Goal: Task Accomplishment & Management: Manage account settings

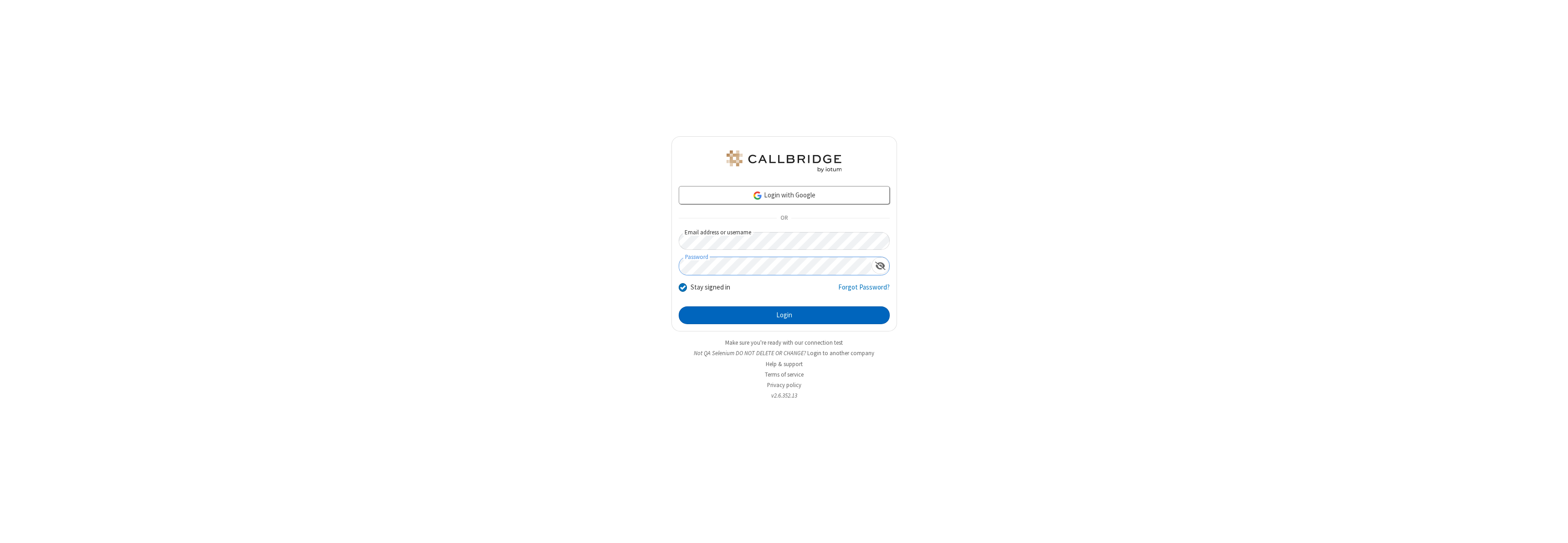
click at [784, 315] on button "Login" at bounding box center [784, 315] width 211 height 18
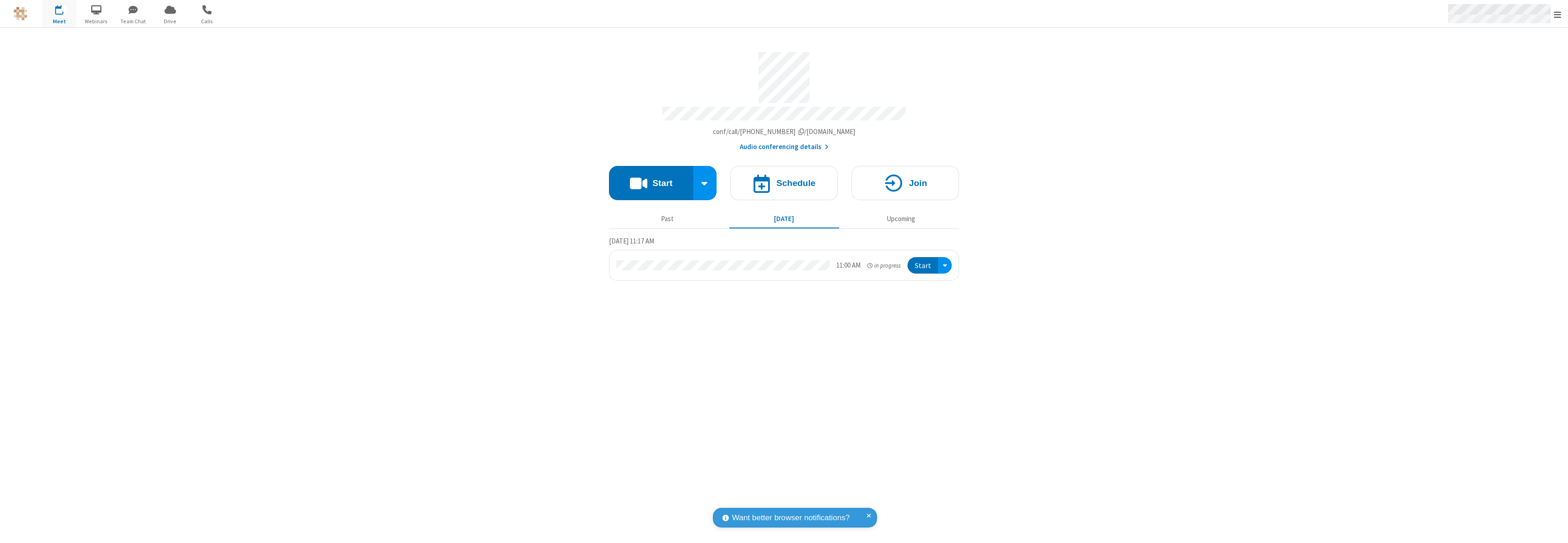
click at [1557, 14] on span "Open menu" at bounding box center [1557, 14] width 7 height 9
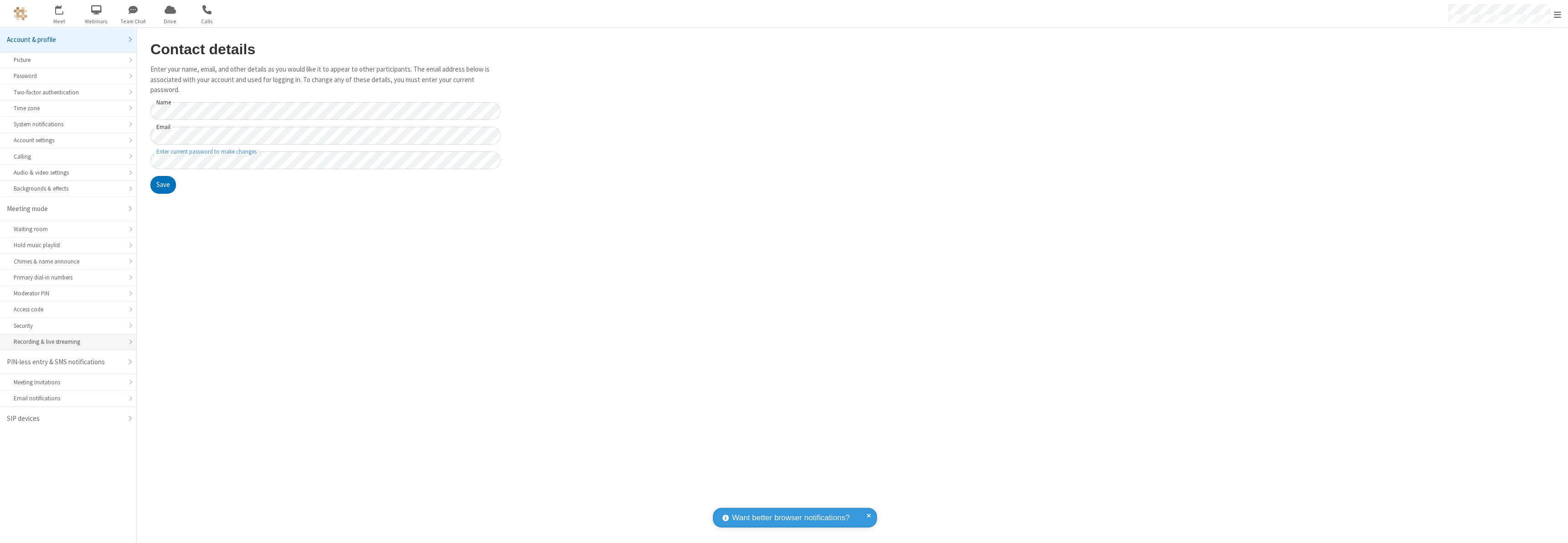
click at [68, 342] on div "Recording & live streaming" at bounding box center [68, 341] width 109 height 9
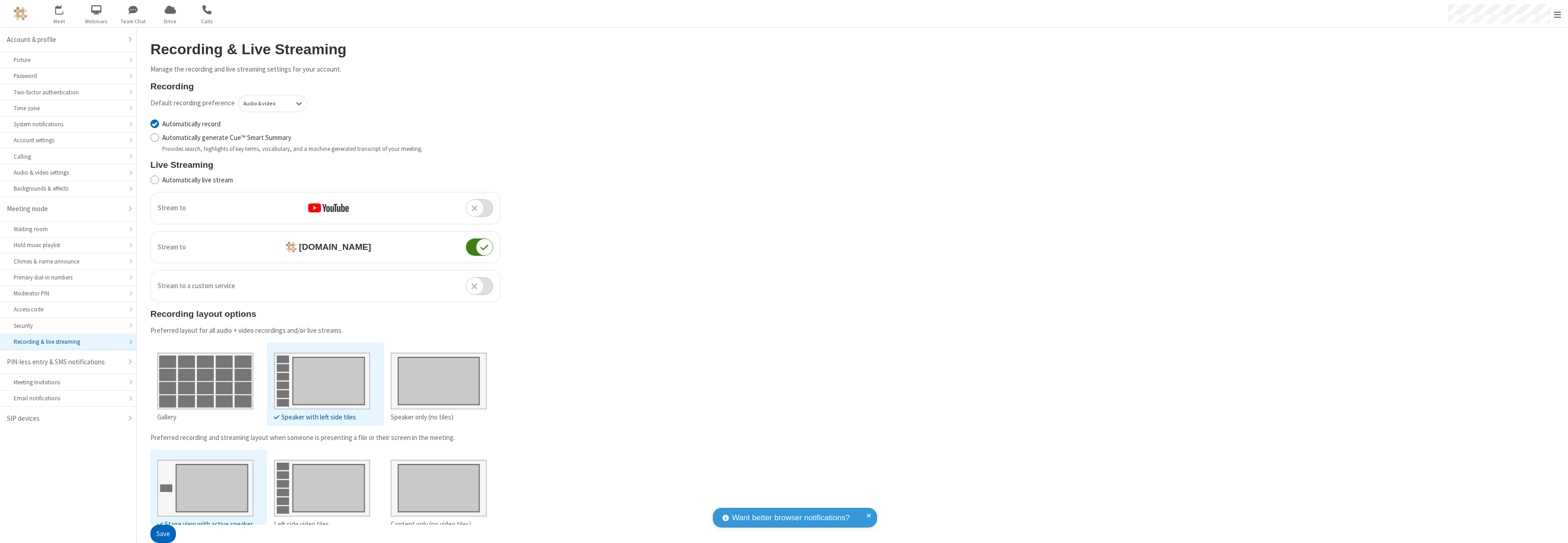
click at [162, 534] on button "Save" at bounding box center [163, 534] width 26 height 18
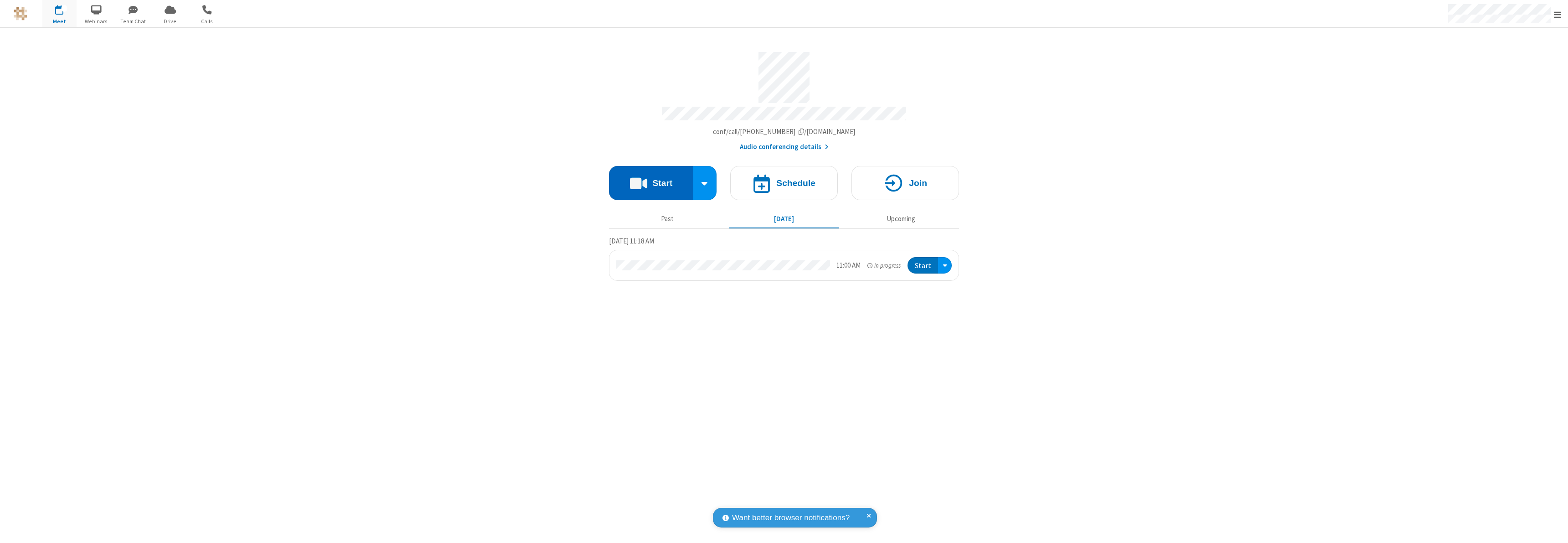
click at [651, 178] on button "Start" at bounding box center [651, 183] width 84 height 34
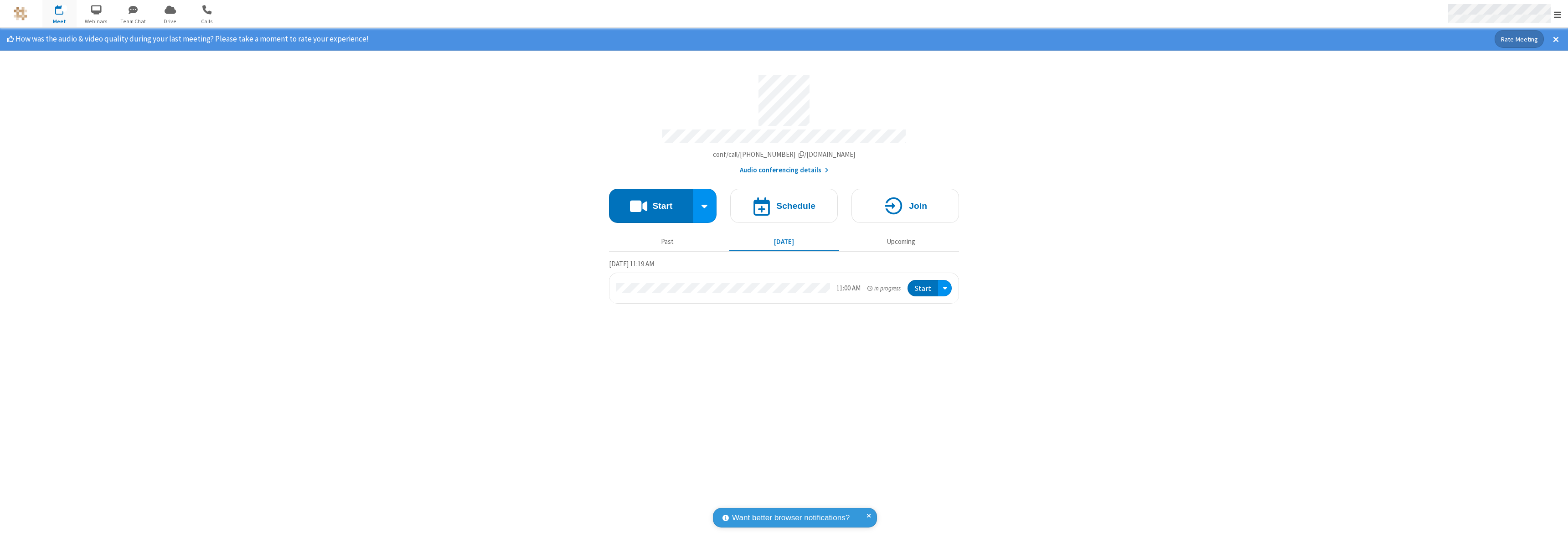
click at [1557, 14] on span "Open menu" at bounding box center [1557, 14] width 7 height 9
click at [1499, 60] on div "Settings" at bounding box center [1504, 61] width 127 height 24
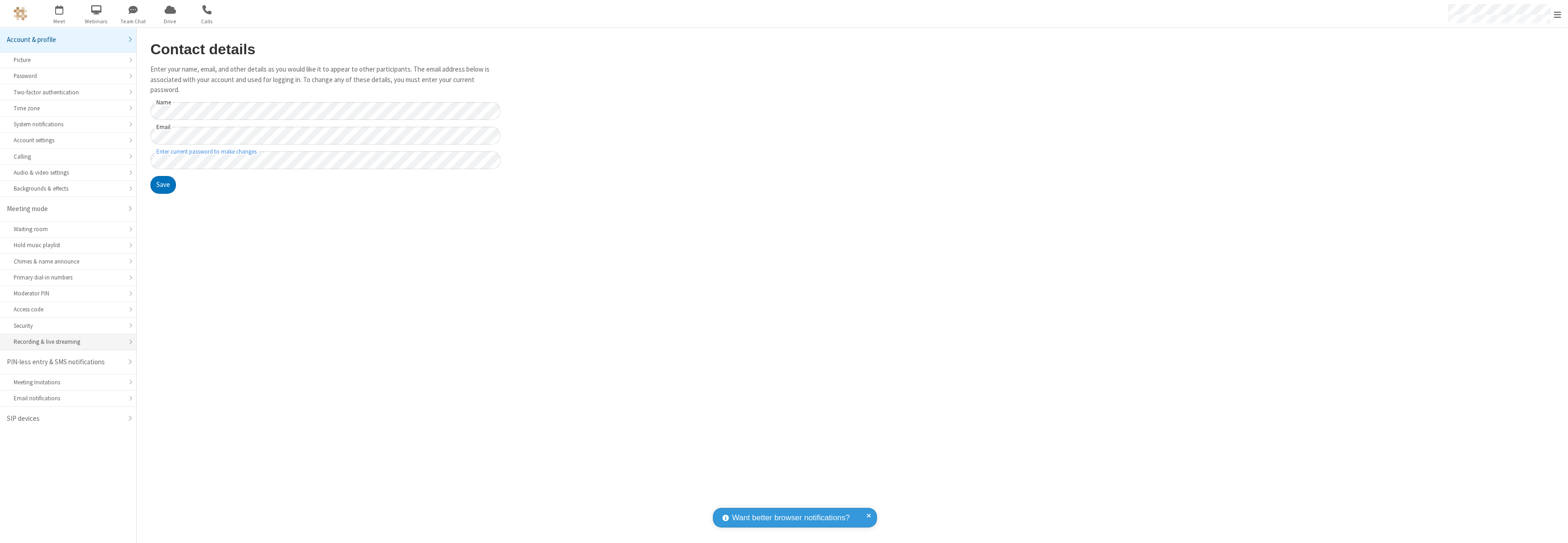
click at [68, 342] on div "Recording & live streaming" at bounding box center [68, 341] width 109 height 9
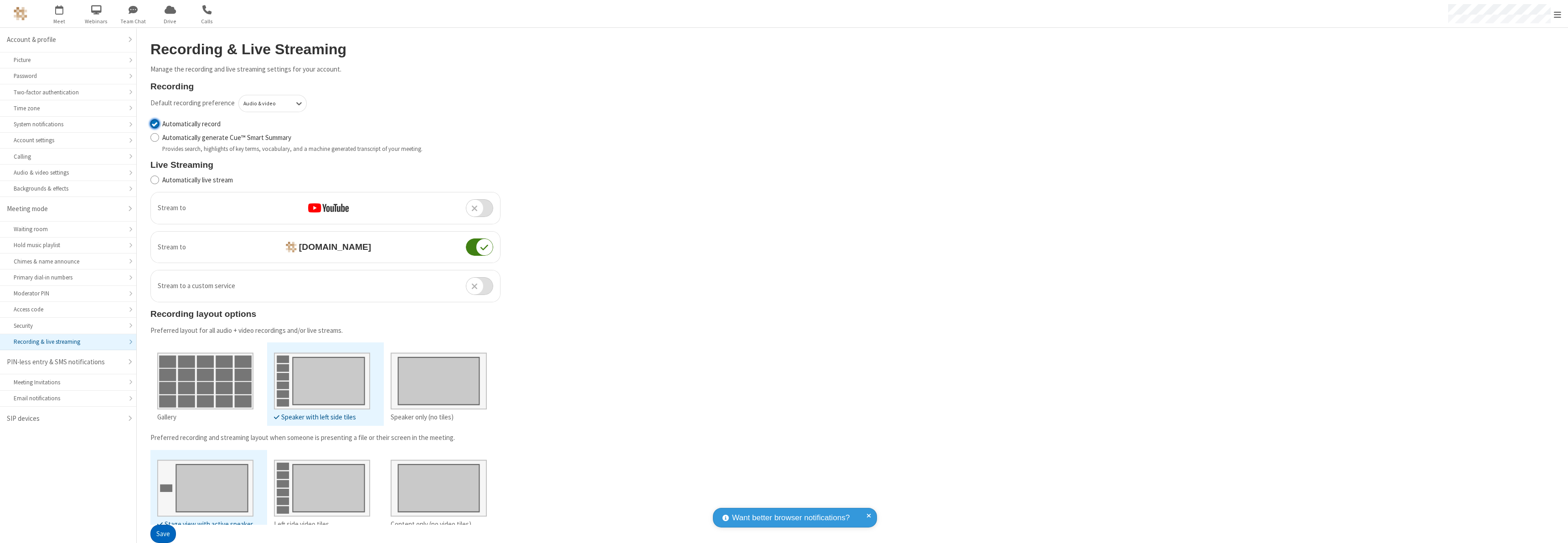
click at [155, 123] on input "Automatically record" at bounding box center [155, 124] width 9 height 10
checkbox input "false"
click at [162, 525] on button "Save" at bounding box center [163, 534] width 26 height 18
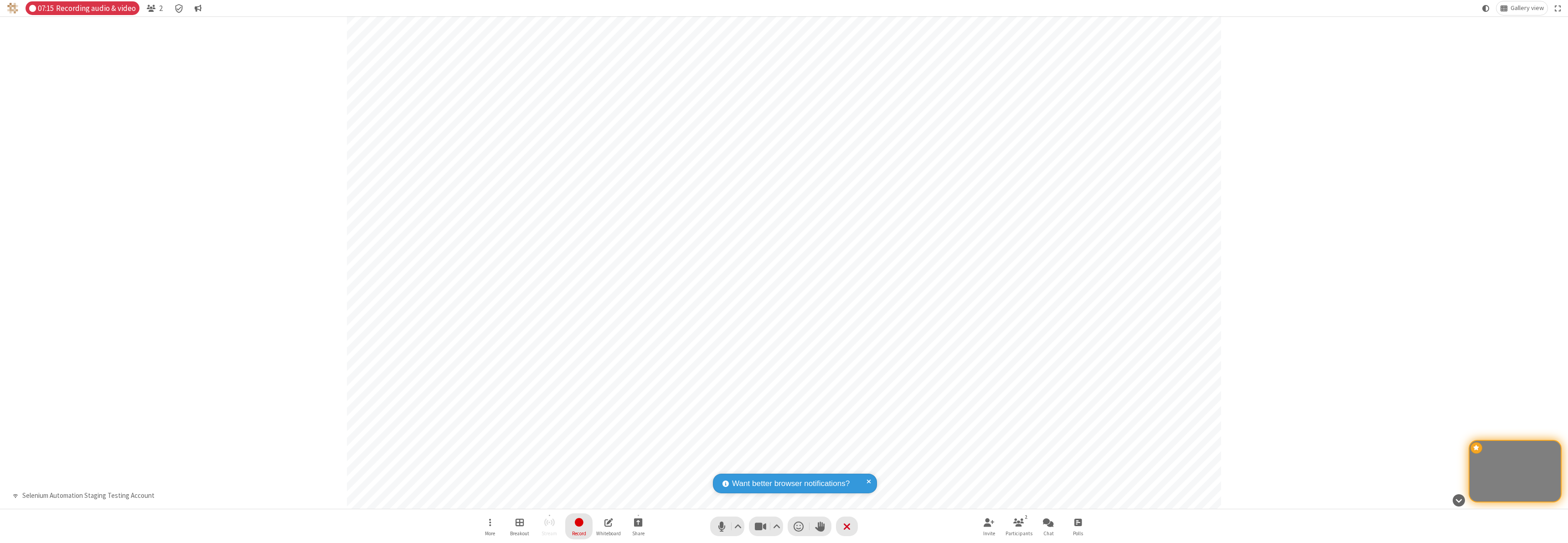
click at [579, 526] on span "Stop recording" at bounding box center [578, 522] width 10 height 12
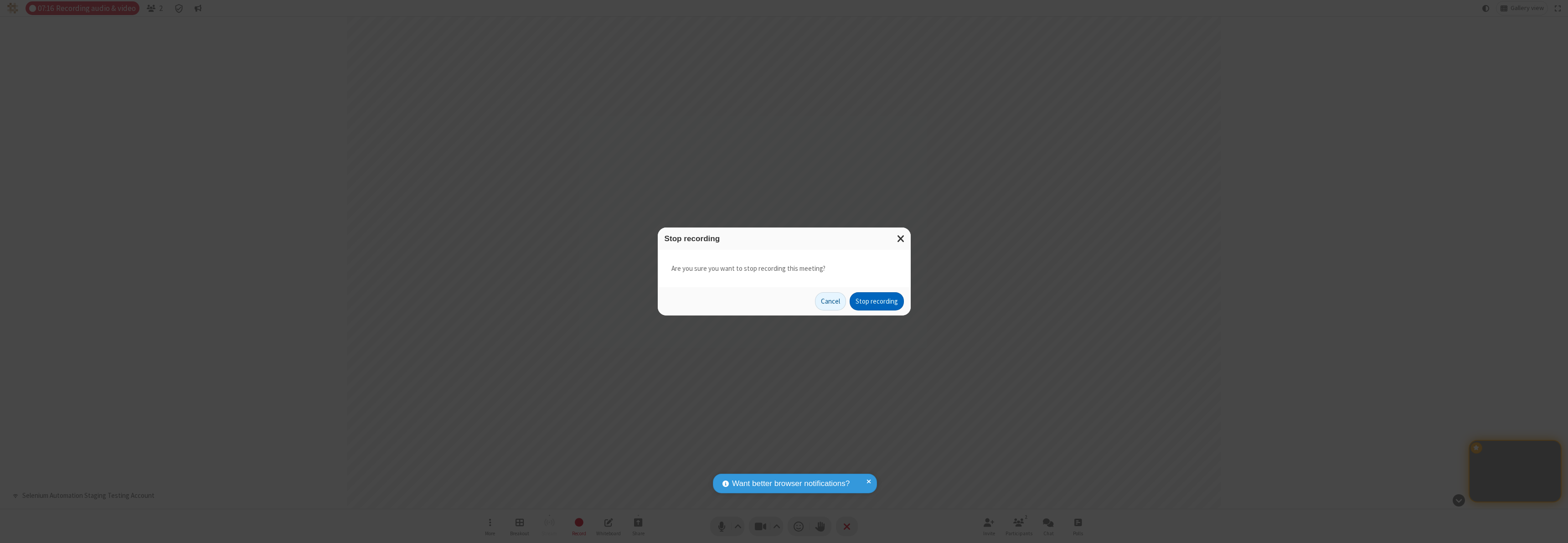
click at [877, 301] on button "Stop recording" at bounding box center [877, 301] width 54 height 18
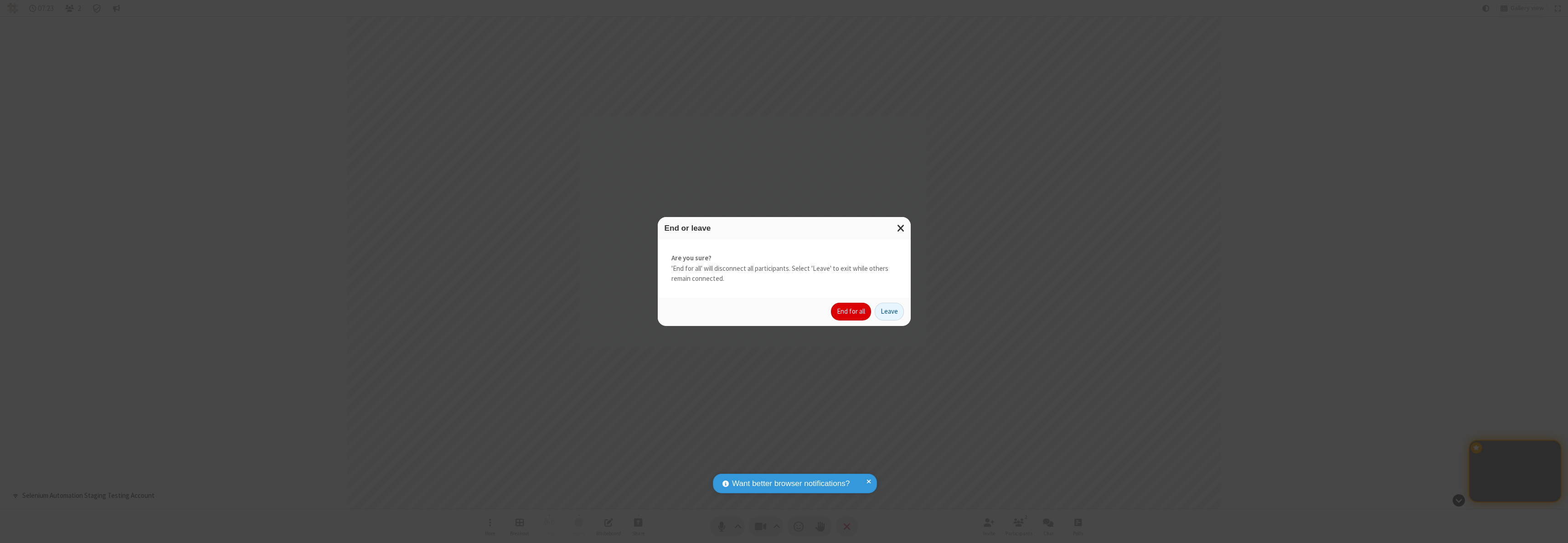
click at [851, 312] on button "End for all" at bounding box center [851, 312] width 40 height 18
